Goal: Task Accomplishment & Management: Complete application form

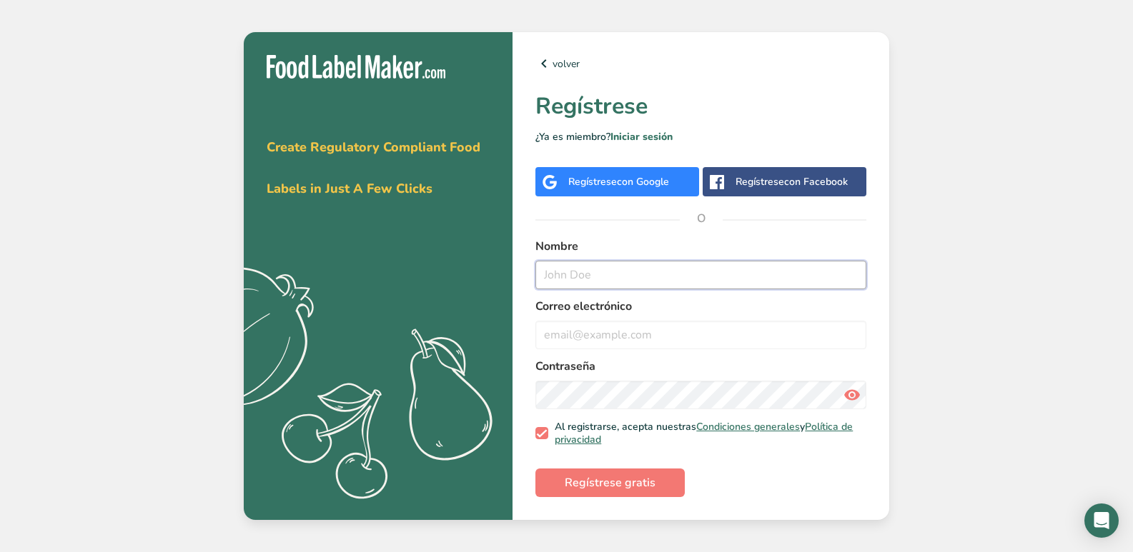
click at [600, 270] on input "text" at bounding box center [700, 275] width 331 height 29
type input "eugenio ramos"
click at [631, 343] on input "email" at bounding box center [700, 335] width 331 height 29
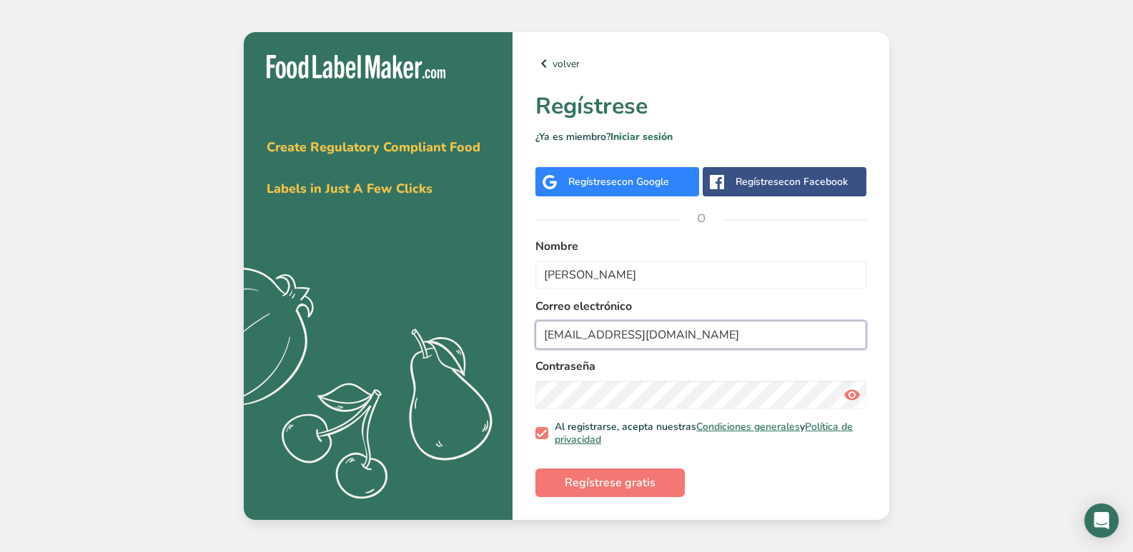
type input "eugenioramossosa@gmail.com"
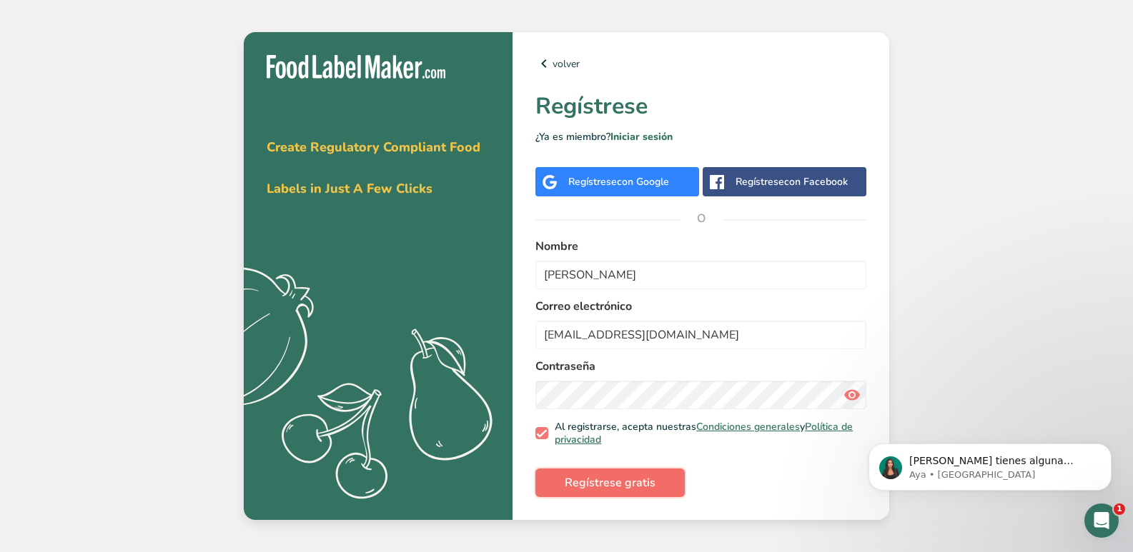
click at [633, 485] on span "Regístrese gratis" at bounding box center [610, 483] width 91 height 17
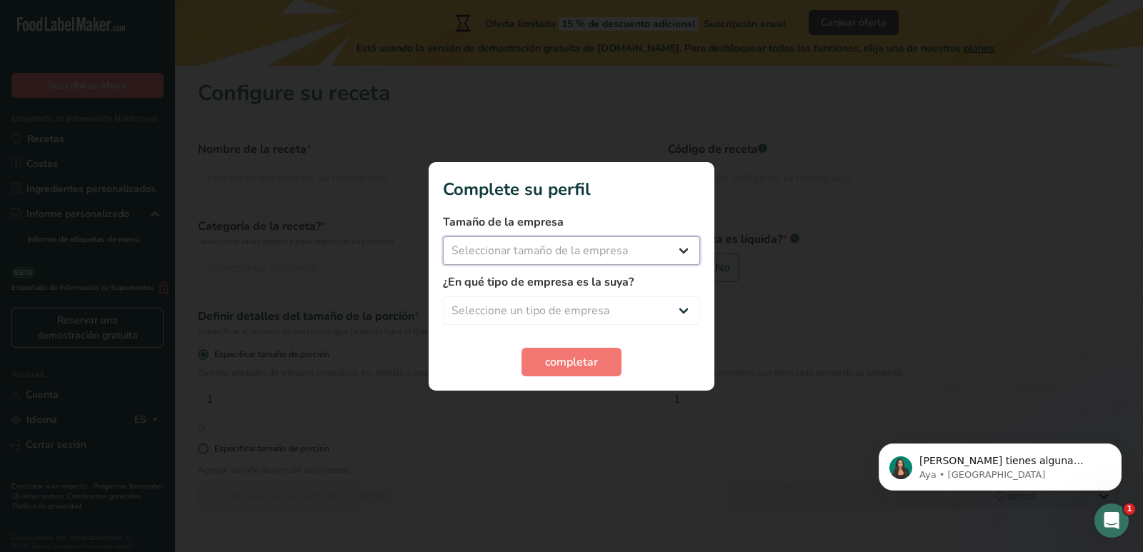
click at [683, 252] on select "Seleccionar tamaño de la empresa Menos de 10 empleados De 10 a 50 empleados De …" at bounding box center [571, 251] width 257 height 29
select select "1"
click at [443, 237] on select "Seleccionar tamaño de la empresa Menos de 10 empleados De 10 a 50 empleados De …" at bounding box center [571, 251] width 257 height 29
click at [680, 307] on select "Seleccione un tipo de empresa Fabricante de alimentos envasados Restaurante y c…" at bounding box center [571, 311] width 257 height 29
select select "1"
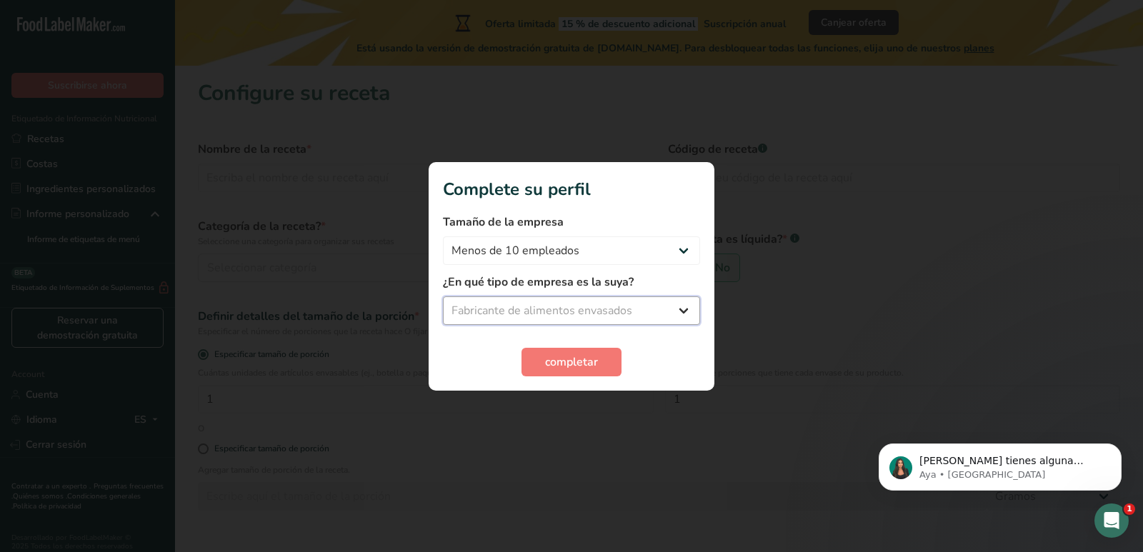
click at [443, 297] on select "Seleccione un tipo de empresa Fabricante de alimentos envasados Restaurante y c…" at bounding box center [571, 311] width 257 height 29
click at [574, 362] on span "completar" at bounding box center [571, 362] width 53 height 17
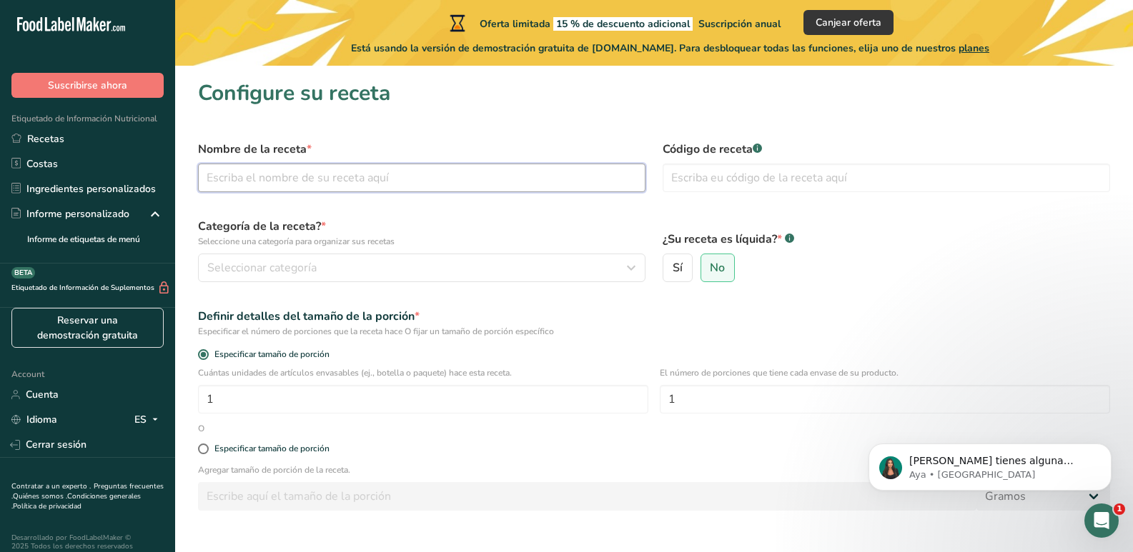
click at [344, 174] on input "text" at bounding box center [421, 178] width 447 height 29
type input "aguas frescas"
click at [730, 177] on input "text" at bounding box center [885, 178] width 447 height 29
click at [714, 175] on input "ramserv, 76" at bounding box center [885, 178] width 447 height 29
click at [755, 184] on input "ramserv.76" at bounding box center [885, 178] width 447 height 29
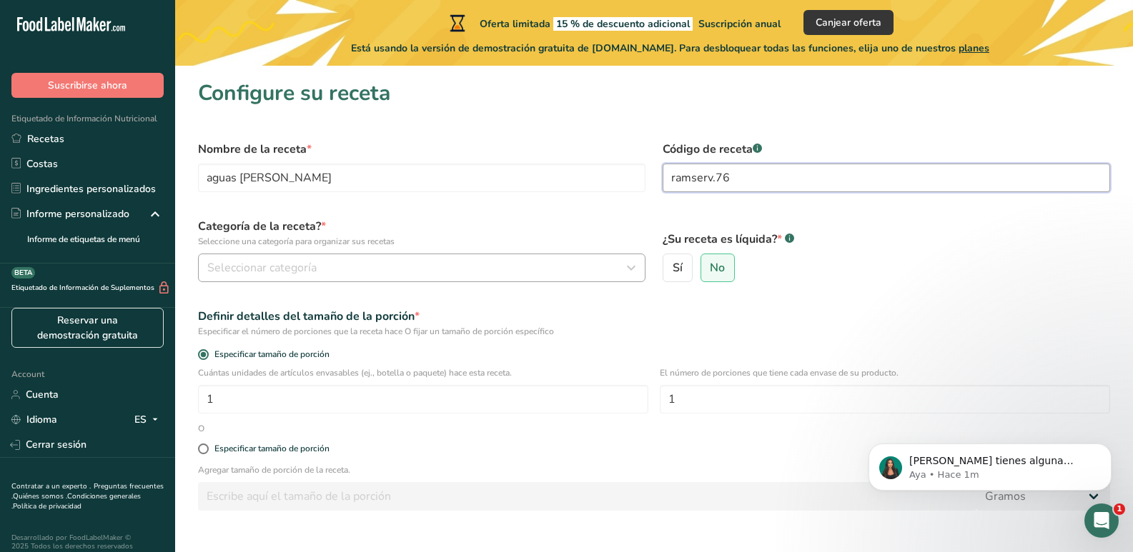
type input "ramserv.76"
click at [229, 269] on span "Seleccionar categoría" at bounding box center [261, 267] width 109 height 17
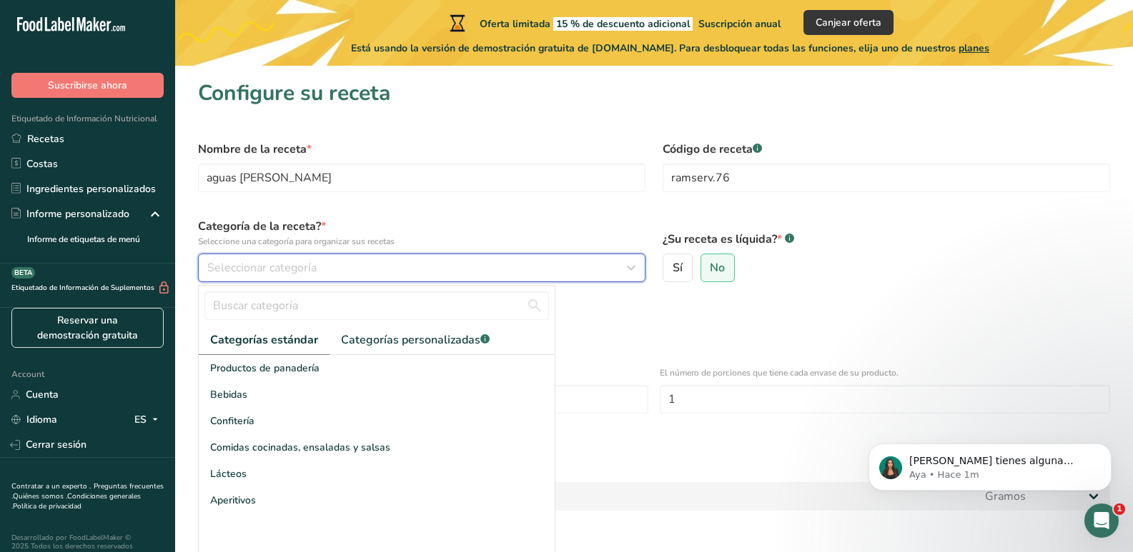
click at [635, 269] on icon "button" at bounding box center [630, 268] width 17 height 26
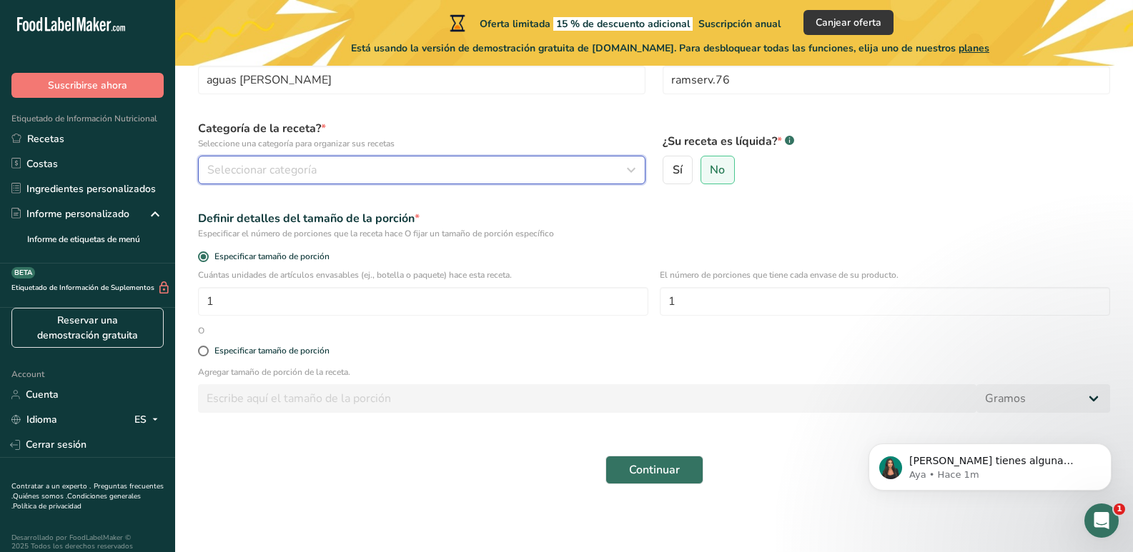
scroll to position [99, 0]
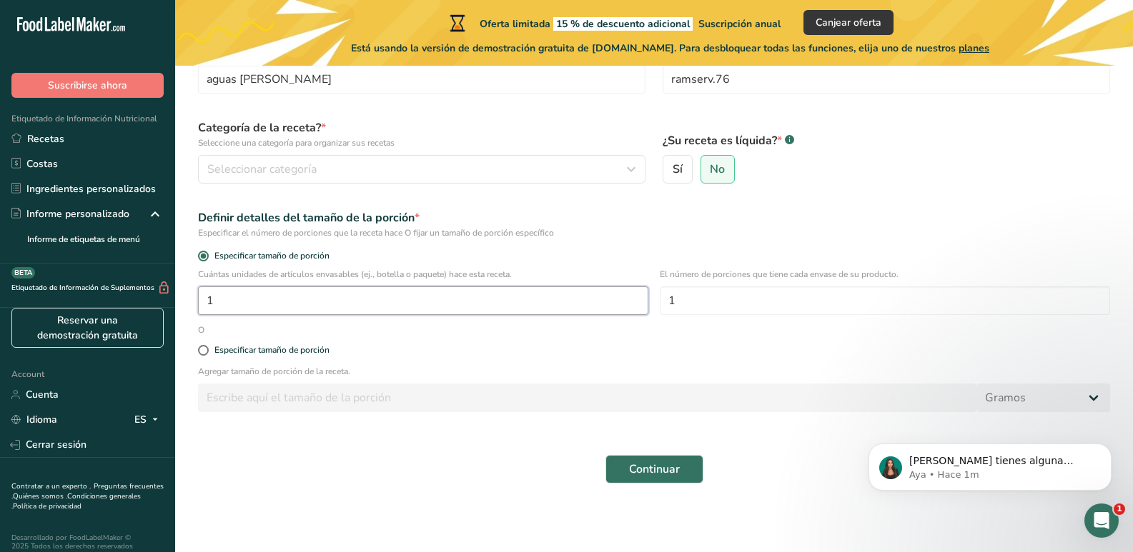
click at [287, 297] on input "1" at bounding box center [423, 301] width 450 height 29
type input "1"
type input "500"
click at [205, 352] on span at bounding box center [203, 350] width 11 height 11
click at [205, 352] on input "Especificar tamaño de porción" at bounding box center [202, 350] width 9 height 9
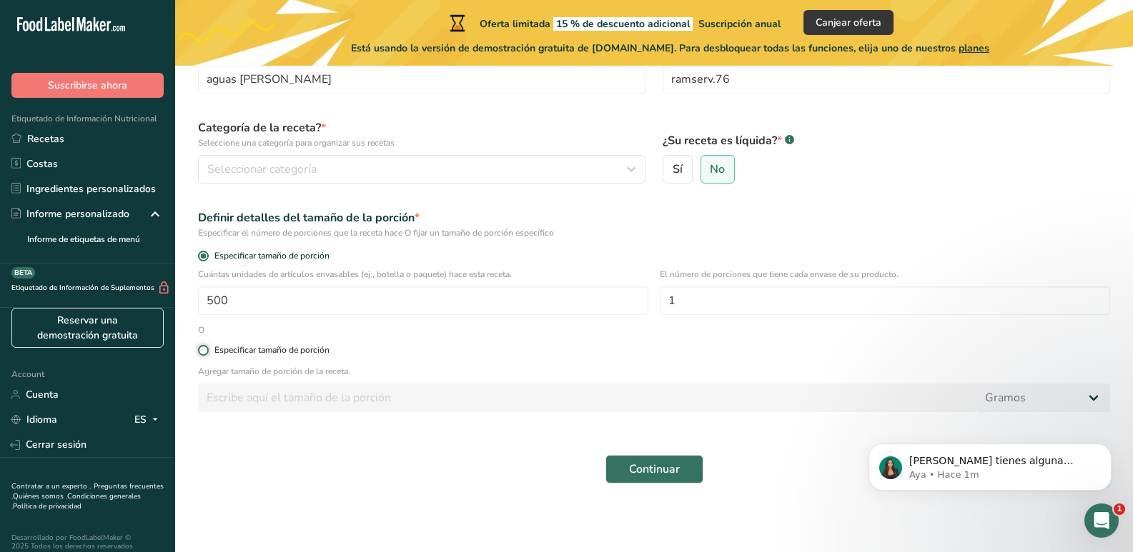
radio input "true"
radio input "false"
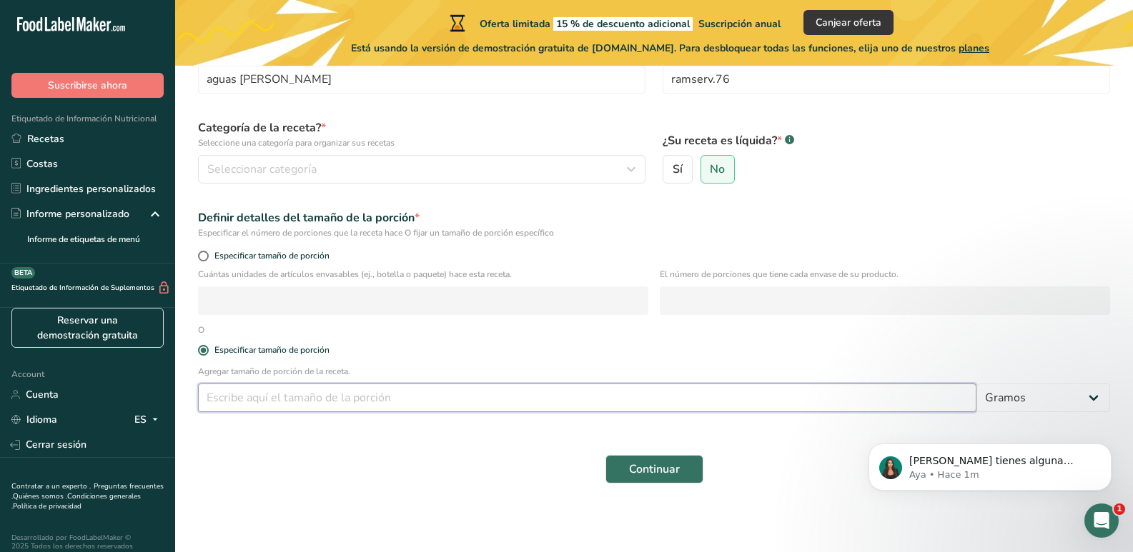
click at [254, 402] on input "number" at bounding box center [587, 398] width 778 height 29
click at [204, 347] on span at bounding box center [203, 350] width 11 height 11
click at [204, 347] on input "Especificar tamaño de porción" at bounding box center [202, 350] width 9 height 9
click at [204, 349] on span at bounding box center [203, 350] width 11 height 11
click at [204, 349] on input "Especificar tamaño de porción" at bounding box center [202, 350] width 9 height 9
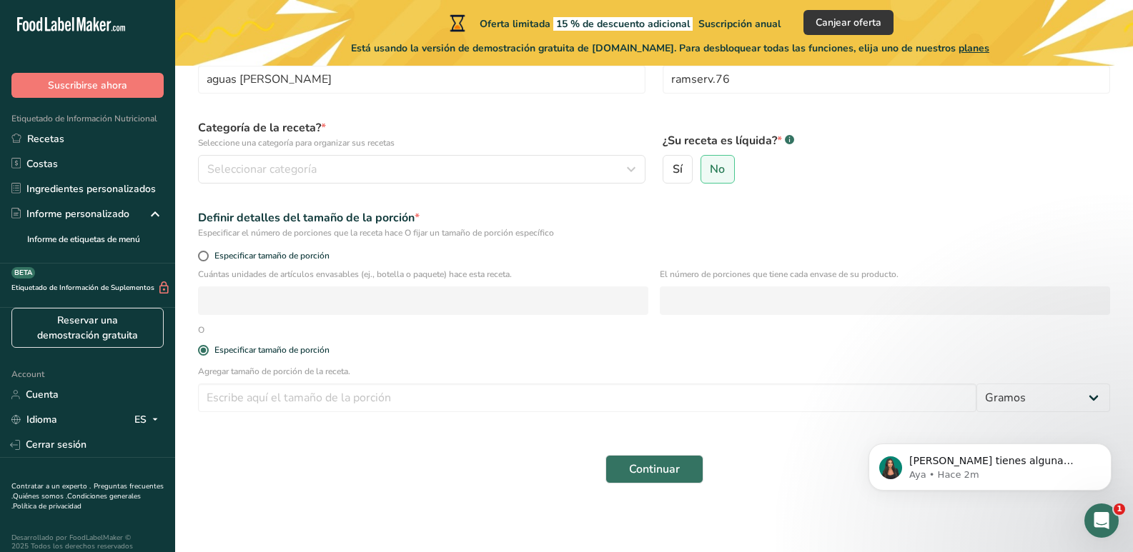
click at [198, 329] on div "O" at bounding box center [201, 330] width 24 height 13
click at [202, 351] on span at bounding box center [203, 350] width 11 height 11
click at [202, 351] on input "Especificar tamaño de porción" at bounding box center [202, 350] width 9 height 9
click at [241, 392] on input "number" at bounding box center [587, 398] width 778 height 29
type input "10"
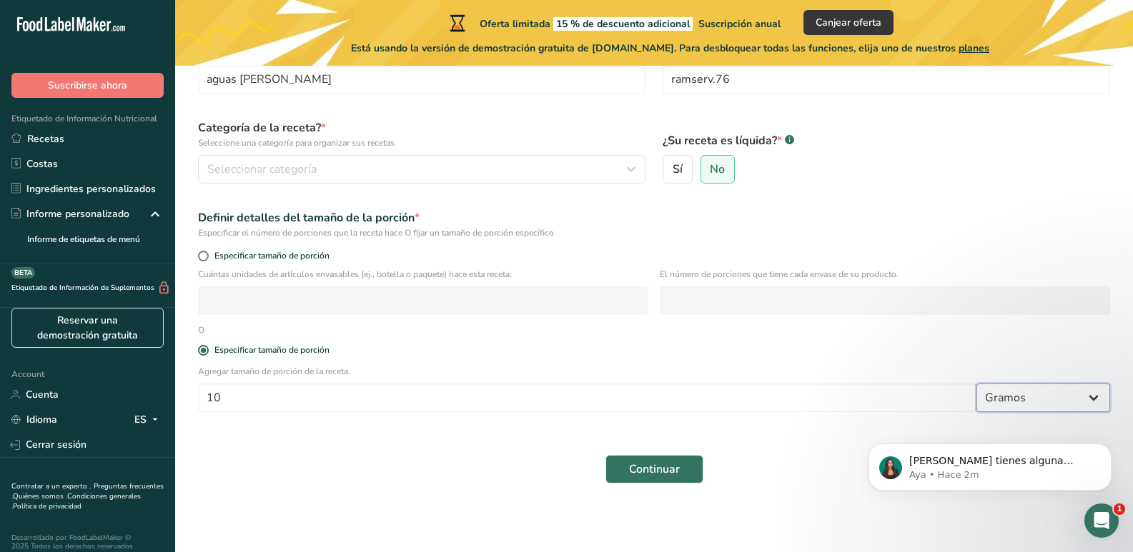
click at [1090, 397] on select "Gramos kg mg mcg libras onza litro mL onza líquida cucharada cucharadita taza C…" at bounding box center [1043, 398] width 134 height 29
select select "16"
click at [976, 384] on select "Gramos kg mg mcg libras onza litro mL onza líquida cucharada cucharadita taza C…" at bounding box center [1043, 398] width 134 height 29
select select "22"
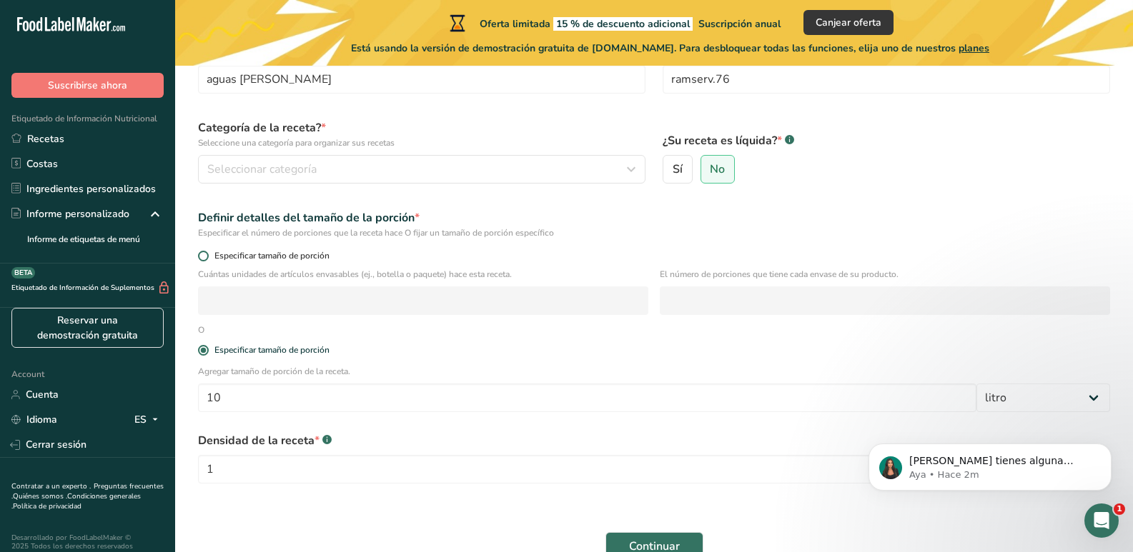
click at [206, 255] on span at bounding box center [203, 256] width 11 height 11
click at [206, 255] on input "Especificar tamaño de porción" at bounding box center [202, 256] width 9 height 9
radio input "true"
radio input "false"
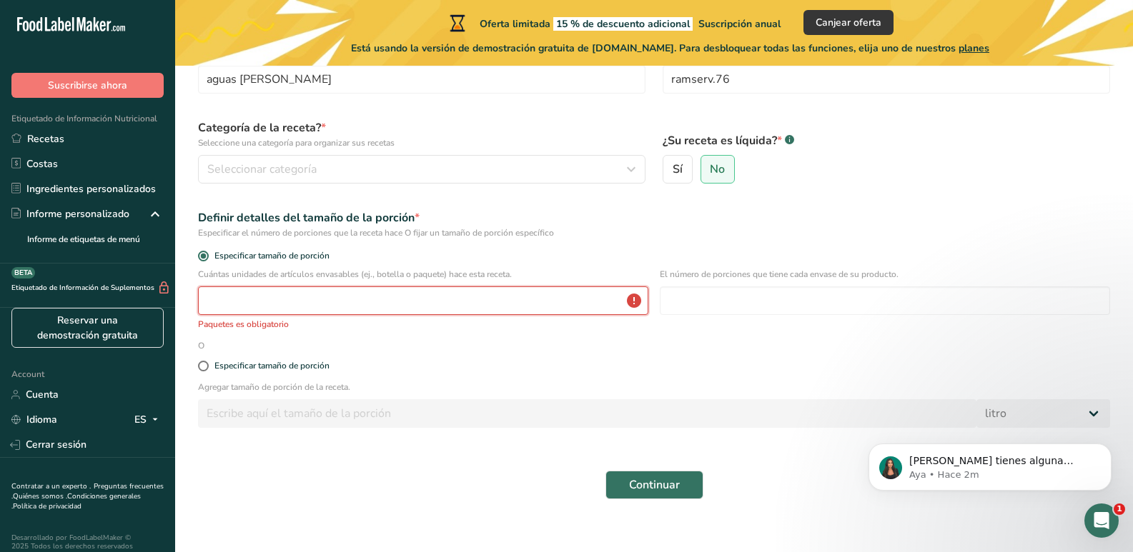
click at [227, 298] on input "number" at bounding box center [423, 301] width 450 height 29
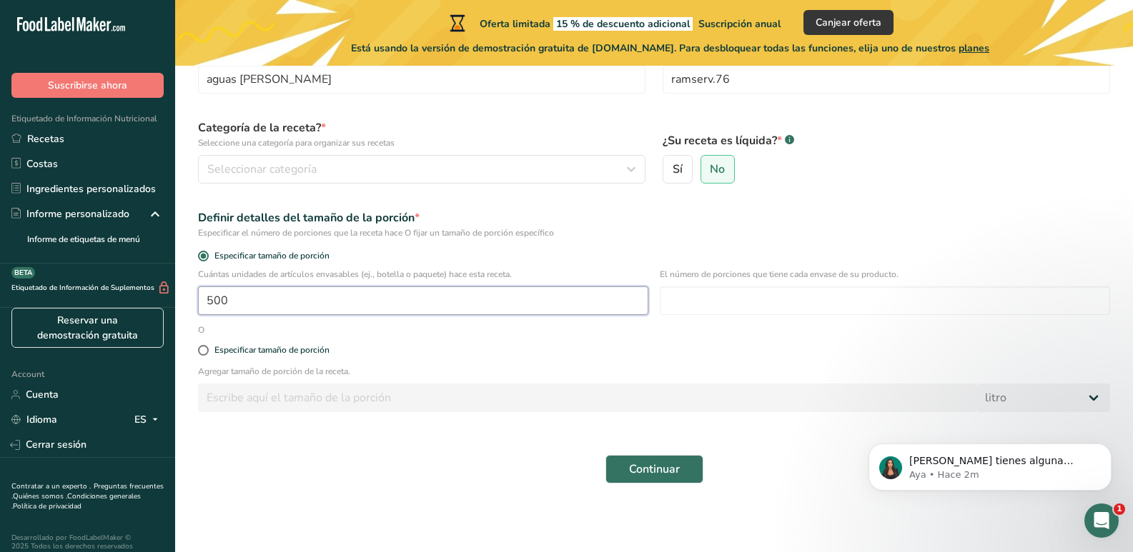
type input "500"
click at [439, 359] on div "Especificar tamaño de porción" at bounding box center [653, 351] width 929 height 29
click at [199, 347] on span at bounding box center [203, 350] width 11 height 11
click at [199, 347] on input "Especificar tamaño de porción" at bounding box center [202, 350] width 9 height 9
radio input "true"
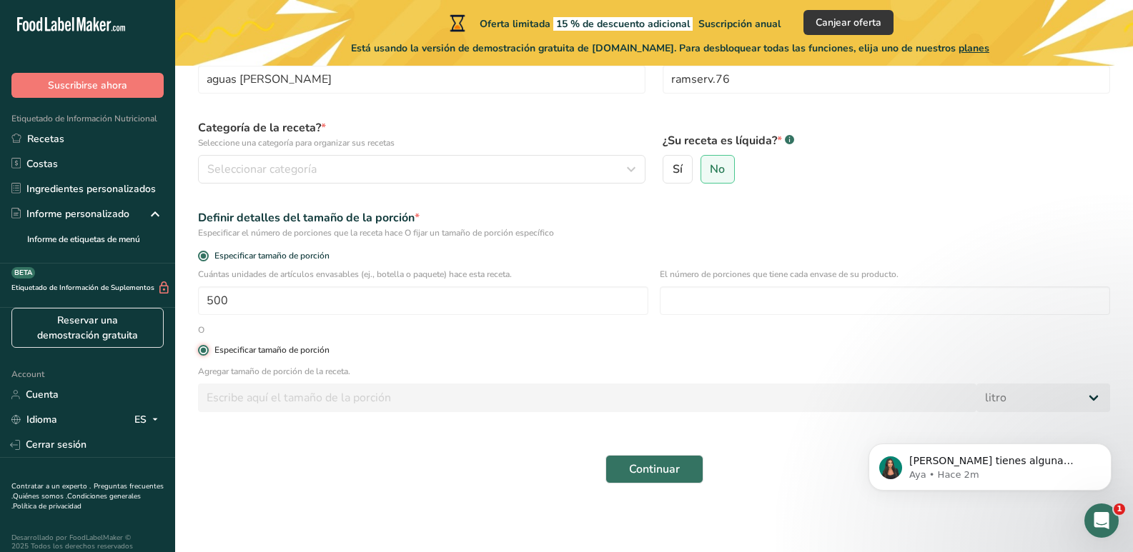
radio input "false"
select select "22"
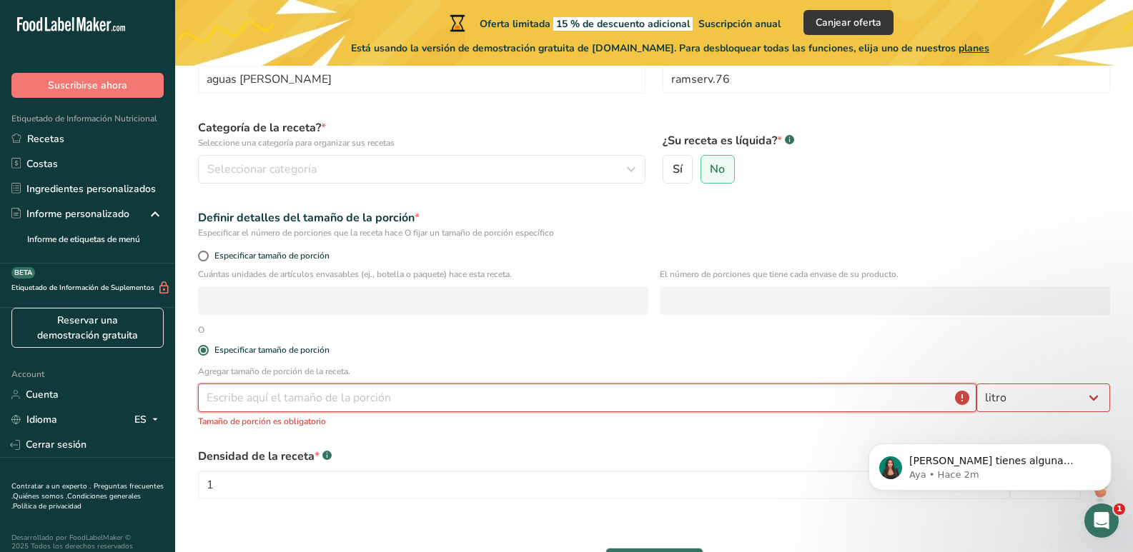
click at [234, 392] on input "number" at bounding box center [587, 398] width 778 height 29
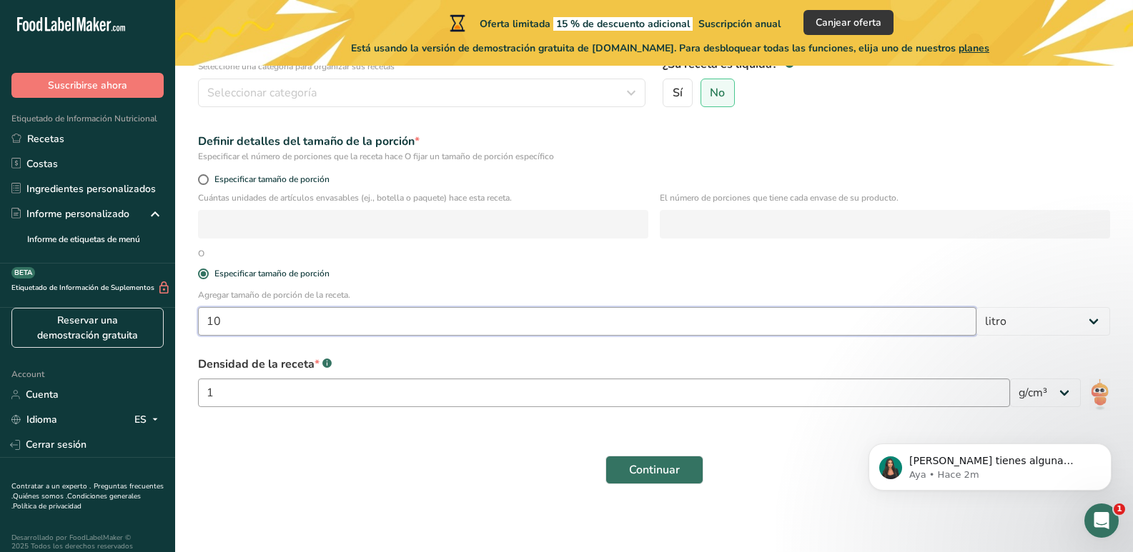
scroll to position [176, 0]
type input "10"
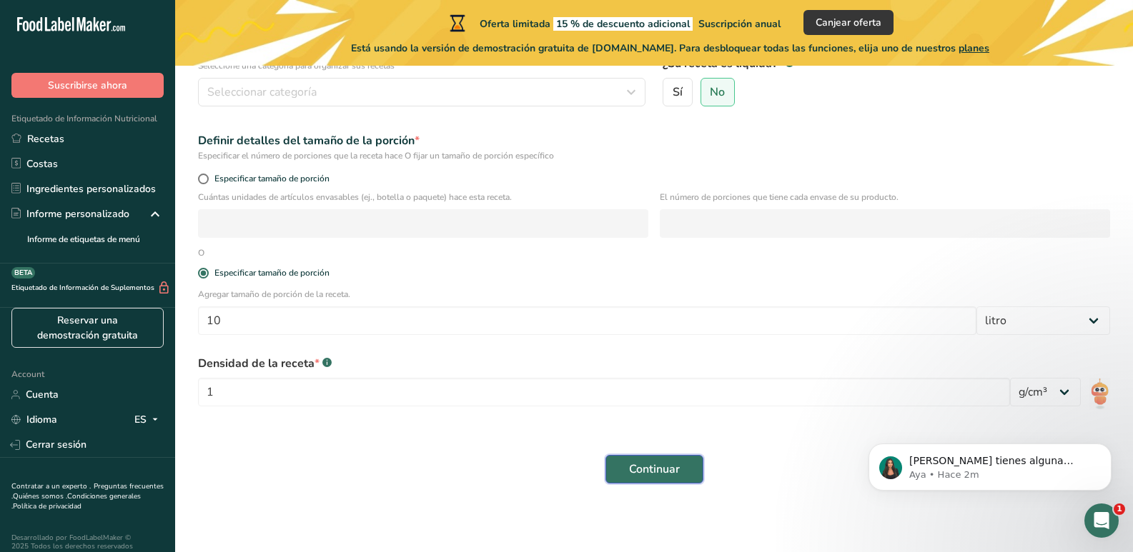
click at [684, 469] on button "Continuar" at bounding box center [654, 469] width 98 height 29
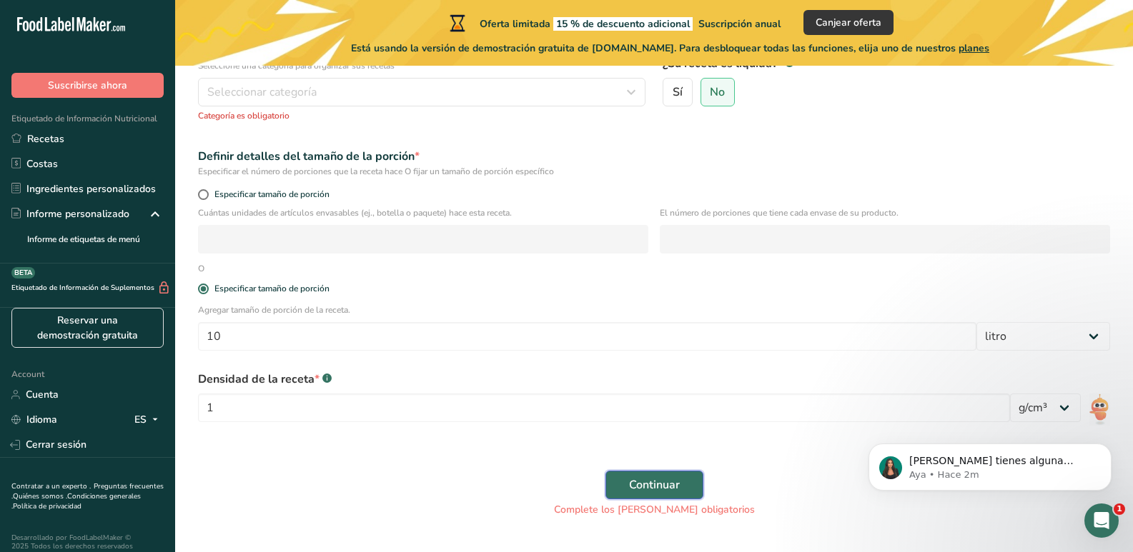
click at [673, 479] on span "Continuar" at bounding box center [654, 485] width 51 height 17
click at [650, 485] on span "Continuar" at bounding box center [654, 485] width 51 height 17
click at [1064, 409] on select "lb/pie³ g/cm³" at bounding box center [1045, 408] width 71 height 29
click at [1063, 406] on select "lb/pie³ g/cm³" at bounding box center [1045, 408] width 71 height 29
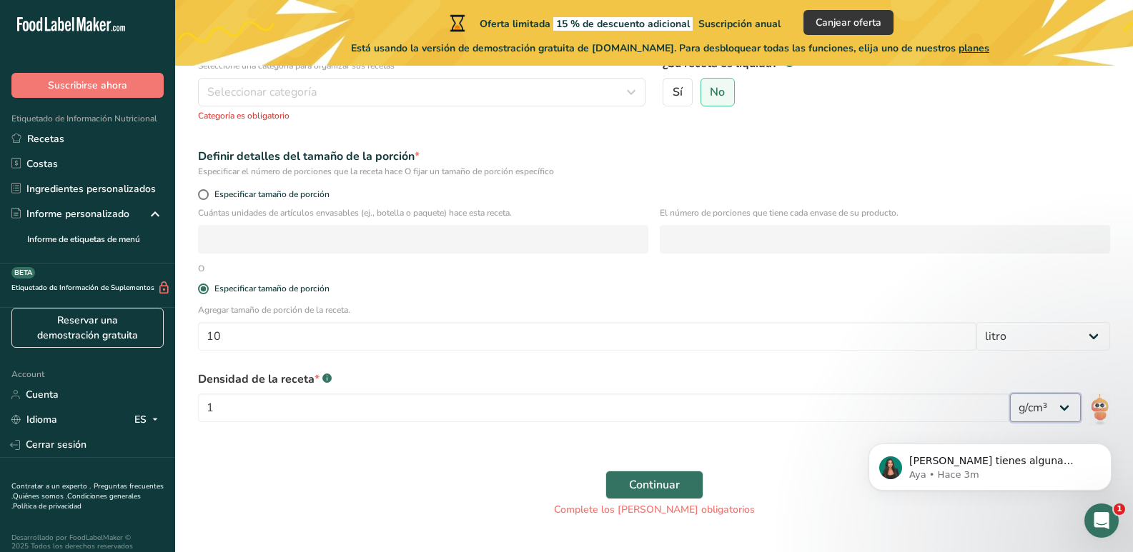
select select "23"
click at [1010, 394] on select "lb/pie³ g/cm³" at bounding box center [1045, 408] width 71 height 29
click at [649, 486] on span "Continuar" at bounding box center [654, 485] width 51 height 17
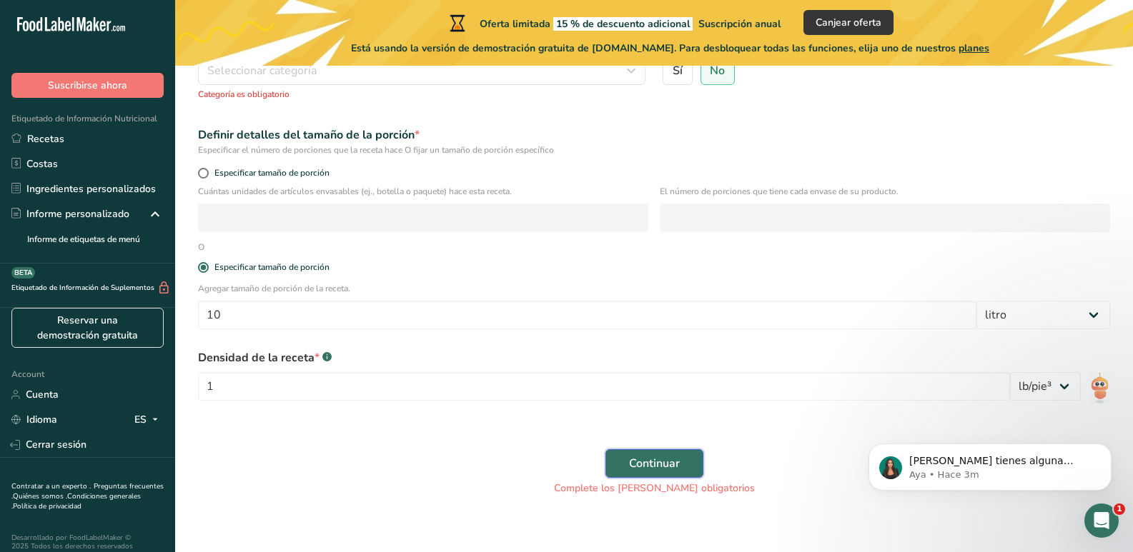
scroll to position [209, 0]
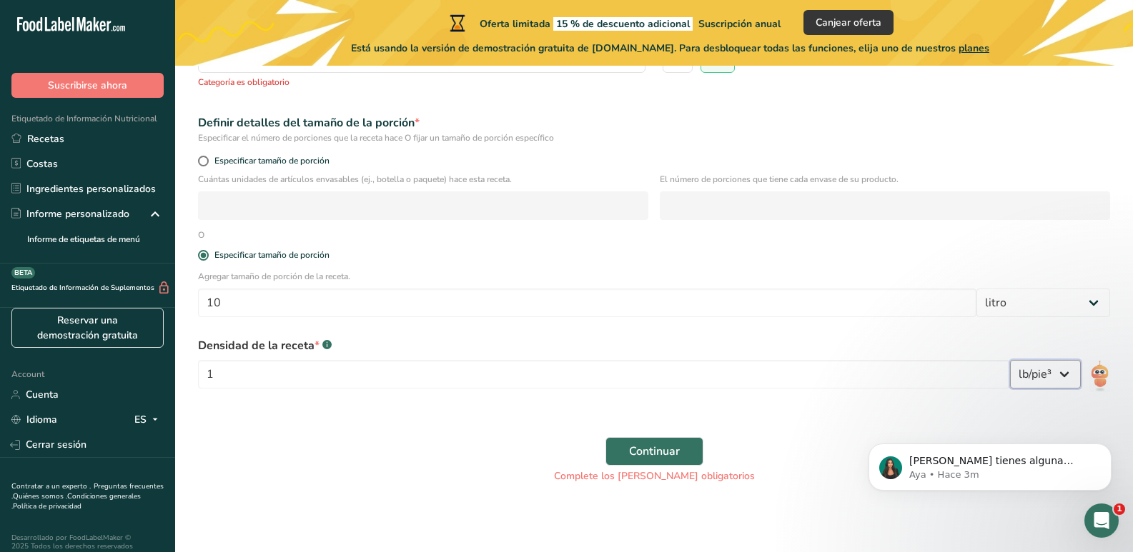
click at [1065, 374] on select "lb/pie³ g/cm³" at bounding box center [1045, 374] width 71 height 29
click at [1010, 360] on select "lb/pie³ g/cm³" at bounding box center [1045, 374] width 71 height 29
click html "Si tienes alguna pregunta no dudes en consultarnos. ¡Estamos aquí para ayudarte…"
click at [652, 448] on span "Continuar" at bounding box center [654, 451] width 51 height 17
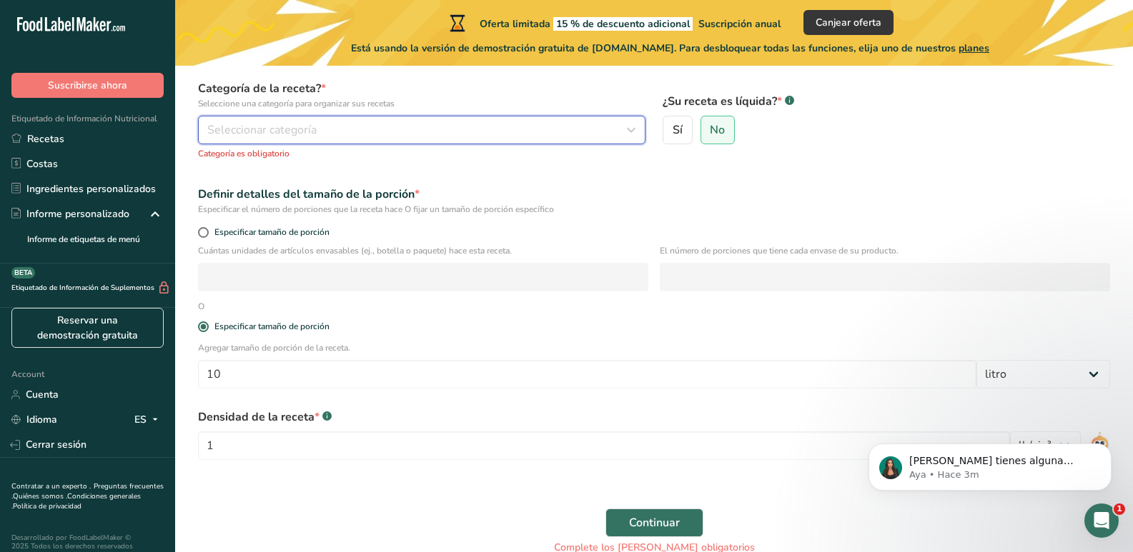
click at [300, 129] on span "Seleccionar categoría" at bounding box center [261, 129] width 109 height 17
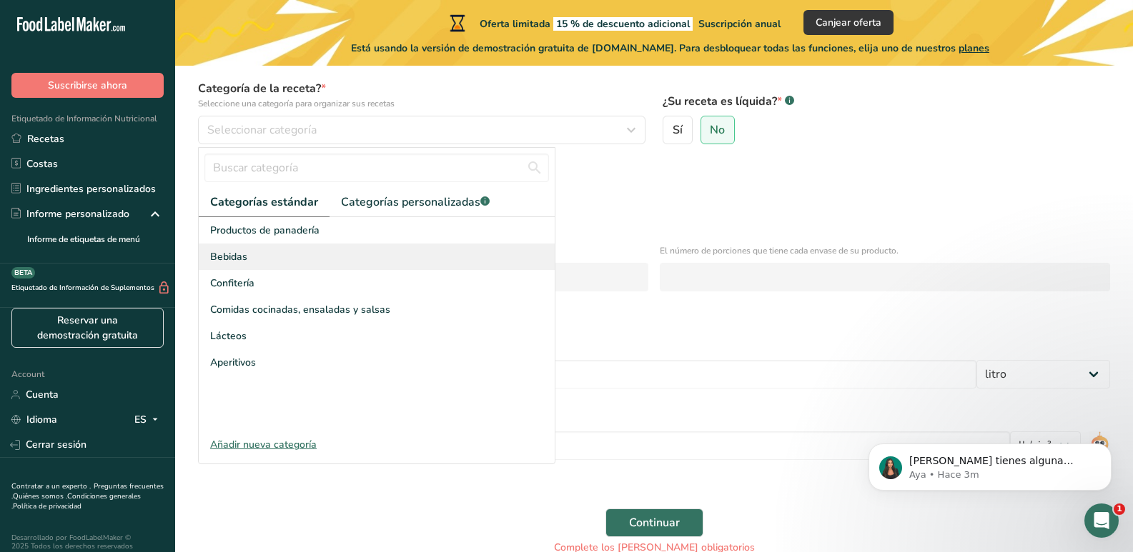
click at [247, 258] on div "Bebidas" at bounding box center [377, 257] width 356 height 26
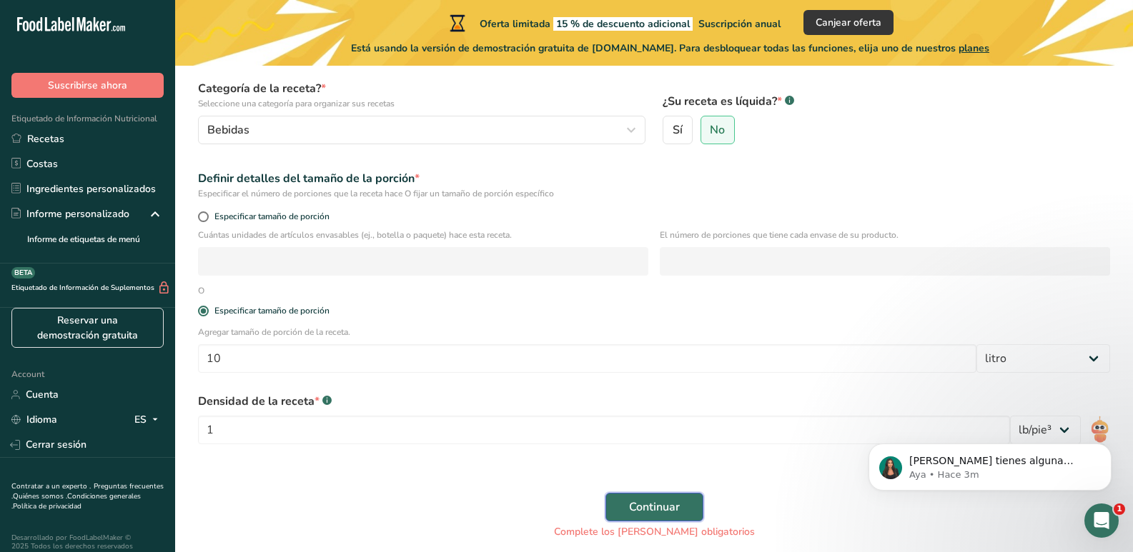
click at [661, 517] on button "Continuar" at bounding box center [654, 507] width 98 height 29
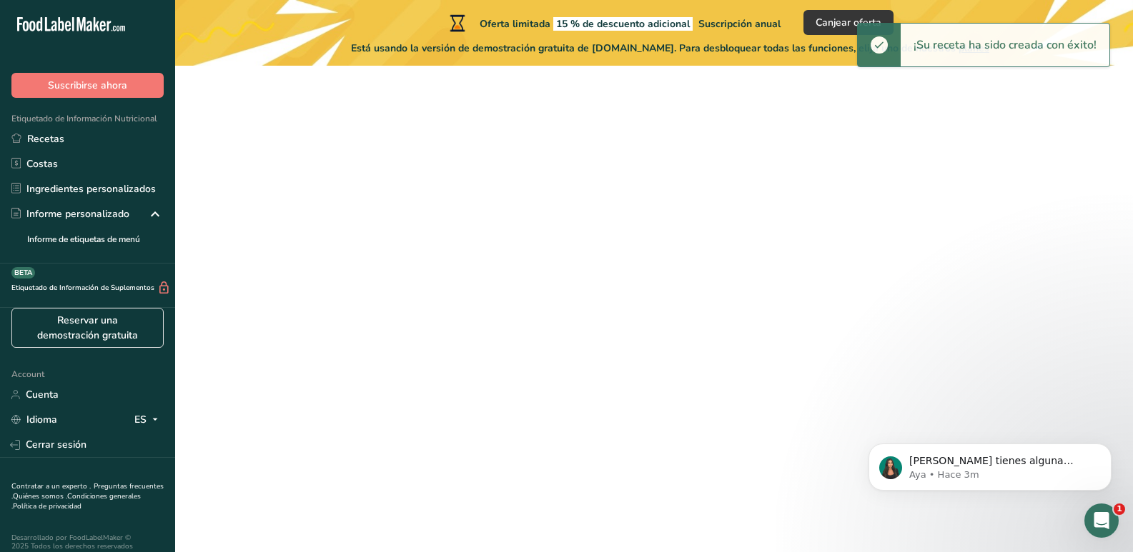
click at [677, 123] on span "Sí" at bounding box center [677, 130] width 10 height 14
click at [672, 126] on input "Sí" at bounding box center [667, 130] width 9 height 9
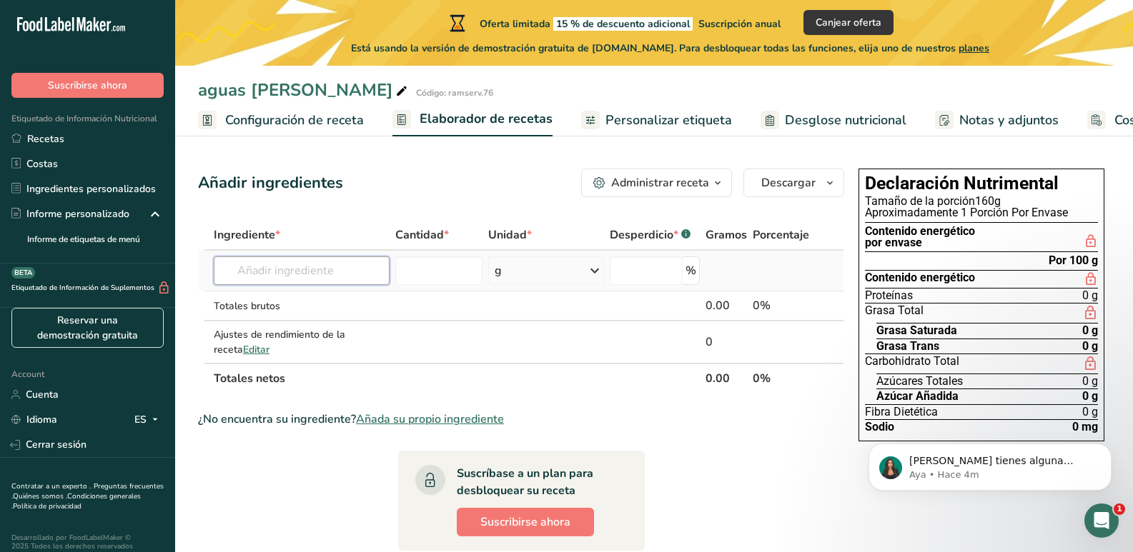
click at [295, 269] on input "text" at bounding box center [302, 271] width 176 height 29
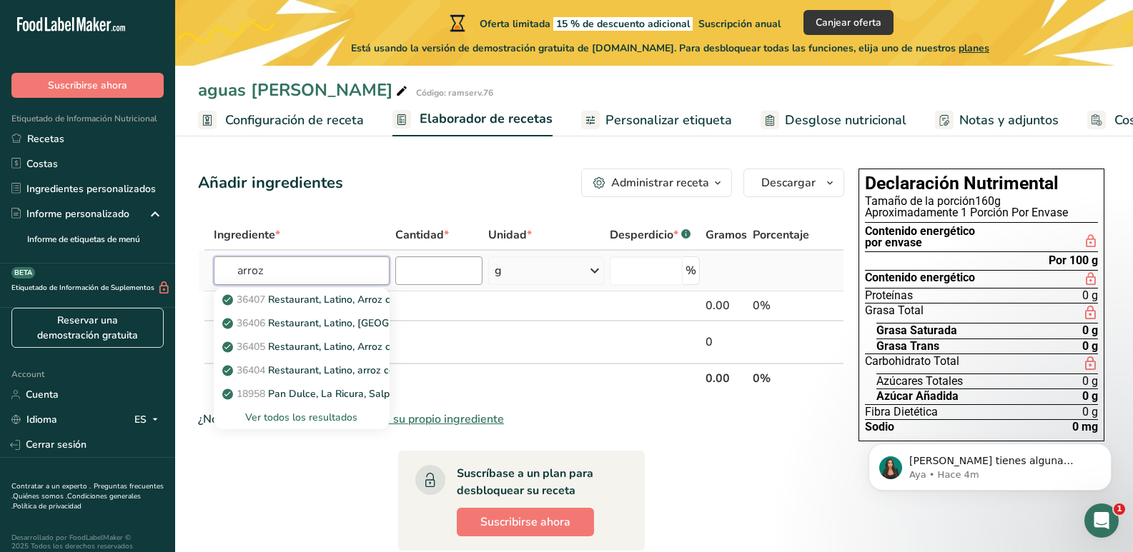
type input "arroz"
click at [434, 277] on input "number" at bounding box center [438, 271] width 87 height 29
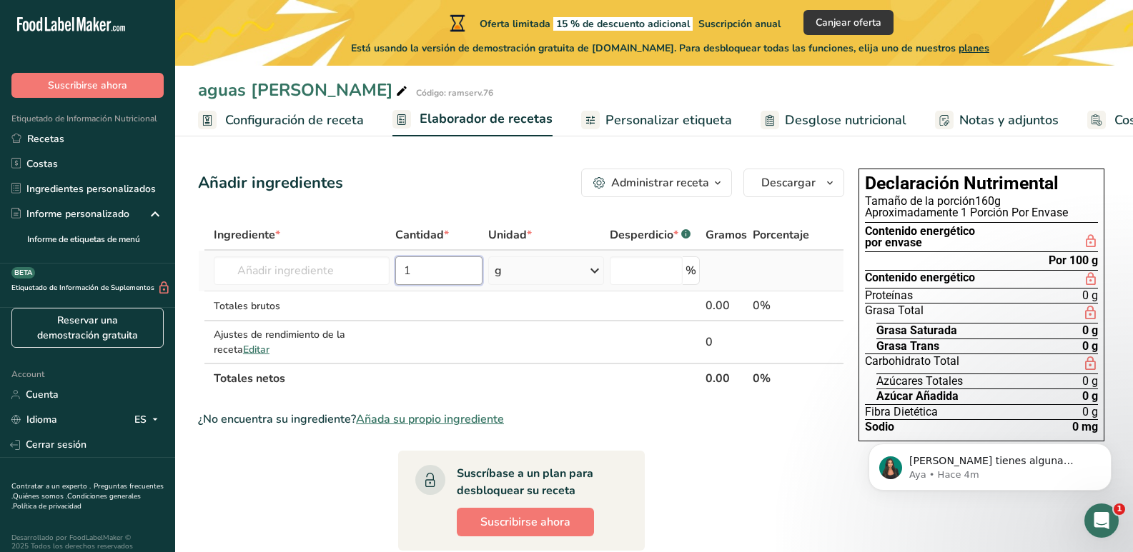
type input "1"
click at [597, 271] on icon at bounding box center [594, 271] width 17 height 26
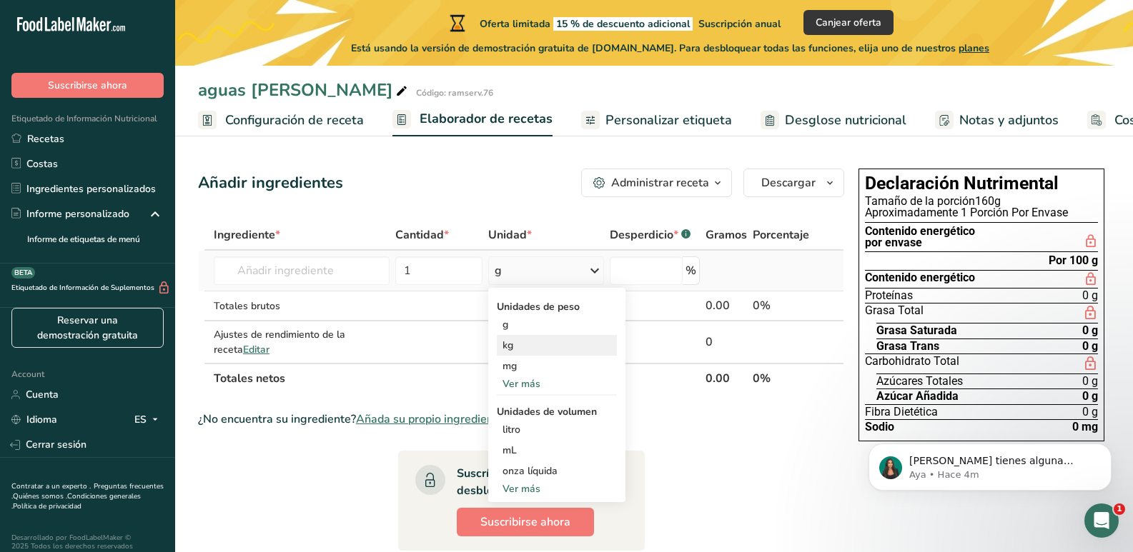
click at [540, 349] on div "kg" at bounding box center [557, 345] width 120 height 21
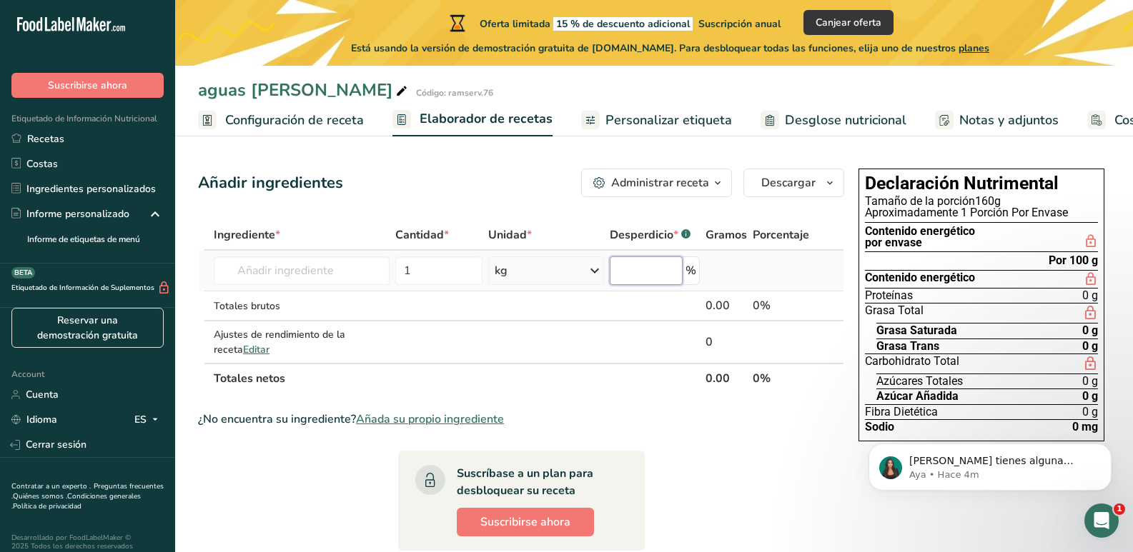
click at [668, 273] on input "number" at bounding box center [646, 271] width 73 height 29
type input "1"
click at [711, 347] on div "0" at bounding box center [725, 342] width 41 height 17
drag, startPoint x: 703, startPoint y: 337, endPoint x: 712, endPoint y: 344, distance: 10.7
click at [712, 344] on td "0" at bounding box center [725, 342] width 47 height 41
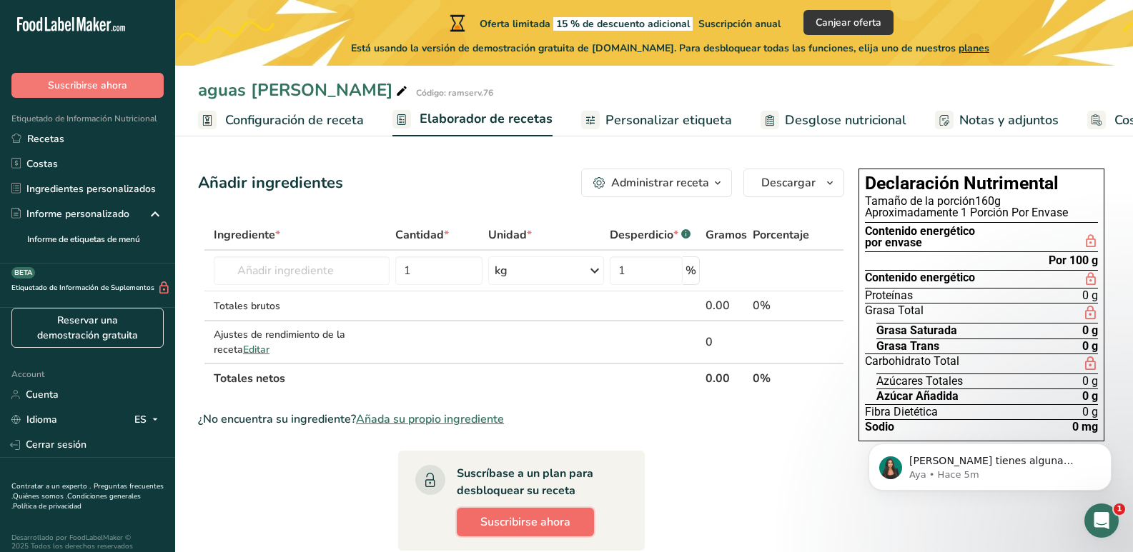
click at [545, 521] on span "Suscribirse ahora" at bounding box center [525, 522] width 90 height 17
